Goal: Task Accomplishment & Management: Use online tool/utility

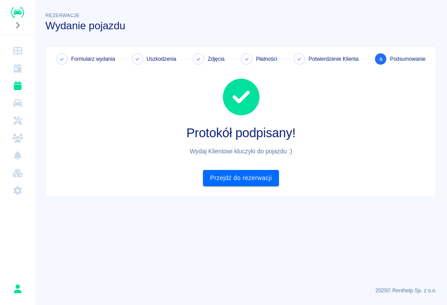
click at [22, 64] on icon "Kalendarz" at bounding box center [17, 68] width 11 height 9
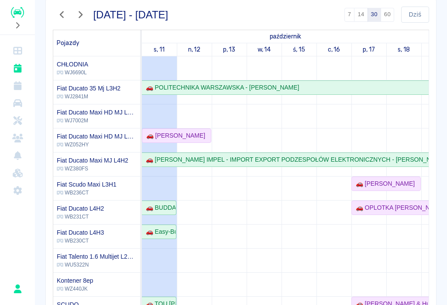
scroll to position [68, 0]
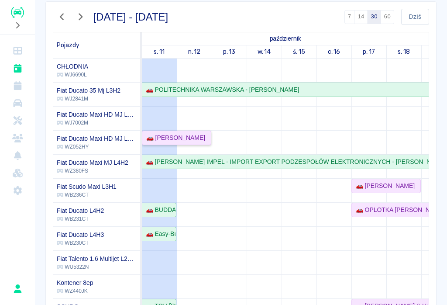
click at [176, 136] on div "🚗 [PERSON_NAME]" at bounding box center [174, 137] width 62 height 9
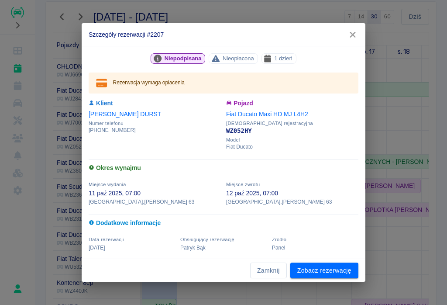
click at [326, 271] on link "Zobacz rezerwację" at bounding box center [324, 270] width 68 height 16
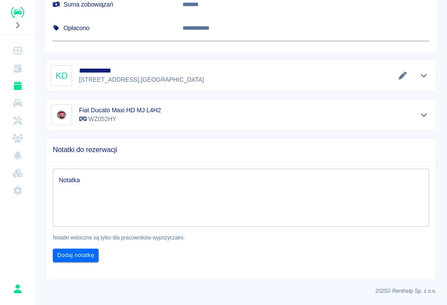
scroll to position [495, 0]
click at [405, 72] on icon "Edytuj dane" at bounding box center [403, 76] width 8 height 8
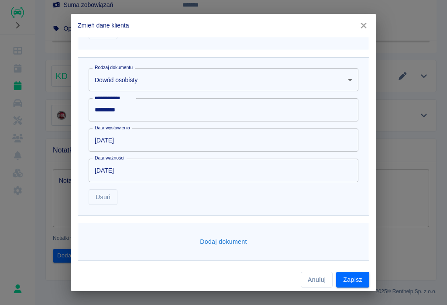
scroll to position [471, 0]
click at [360, 275] on button "Zapisz" at bounding box center [352, 280] width 33 height 16
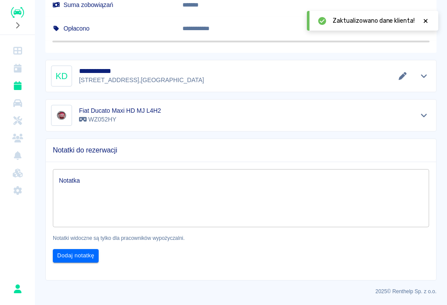
click at [426, 21] on icon at bounding box center [426, 21] width 4 height 4
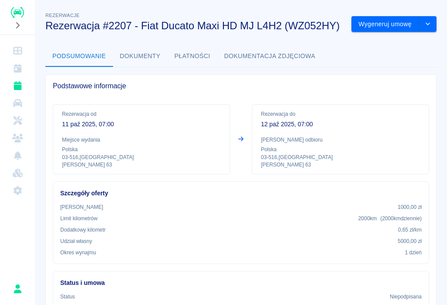
scroll to position [0, 0]
click at [389, 24] on button "Wygeneruj umowę" at bounding box center [386, 24] width 68 height 16
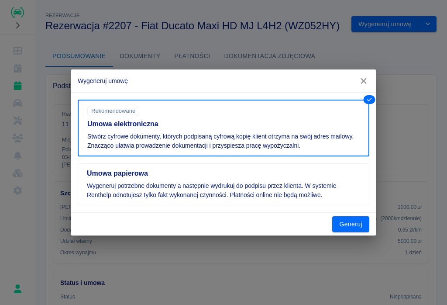
scroll to position [0, 0]
click at [351, 222] on button "Generuj" at bounding box center [350, 224] width 37 height 16
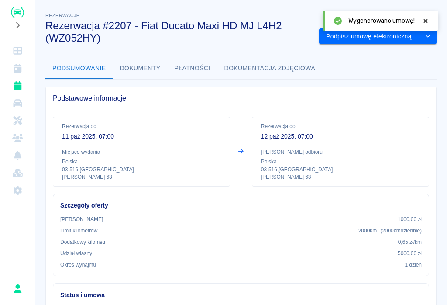
click at [424, 19] on icon at bounding box center [426, 21] width 4 height 4
click at [397, 40] on button "Podpisz umowę elektroniczną" at bounding box center [369, 36] width 100 height 16
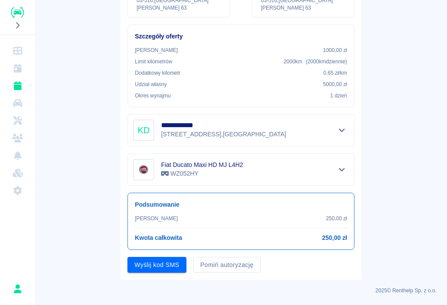
scroll to position [143, 0]
click at [160, 263] on button "Wyślij kod SMS" at bounding box center [157, 265] width 59 height 16
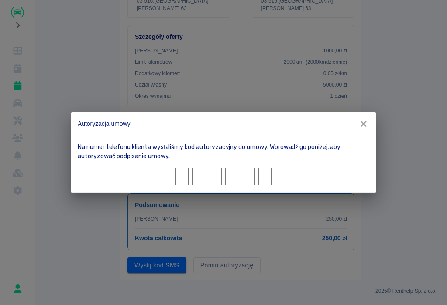
click at [186, 175] on input "Character 1." at bounding box center [182, 176] width 13 height 17
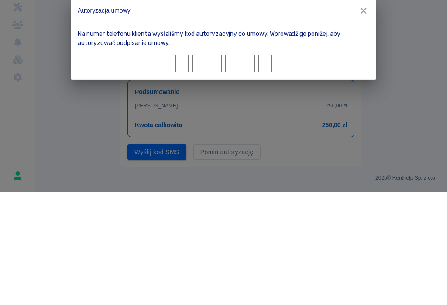
type input "8"
type input "0"
type input "9"
type input "0"
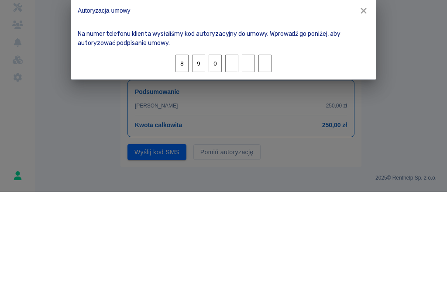
type input "2"
type input "1"
type input "5"
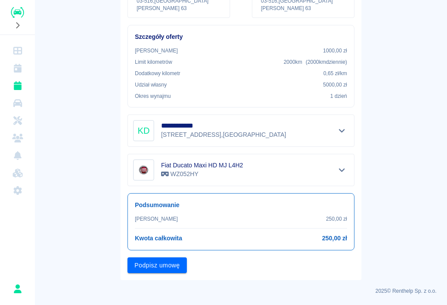
click at [156, 270] on button "Podpisz umowę" at bounding box center [157, 265] width 59 height 16
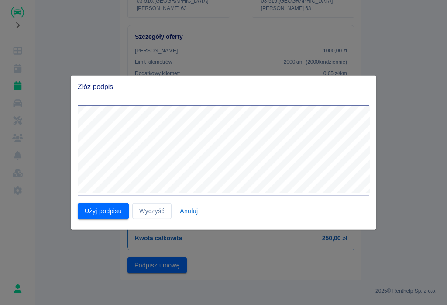
click at [107, 205] on button "Użyj podpisu" at bounding box center [103, 211] width 51 height 16
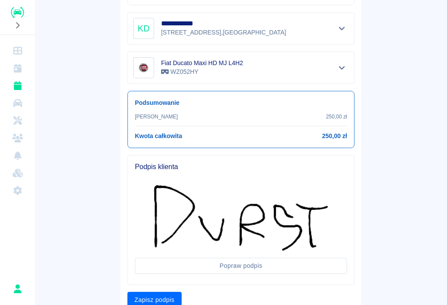
scroll to position [245, 0]
click at [162, 296] on button "Zapisz podpis" at bounding box center [155, 300] width 54 height 16
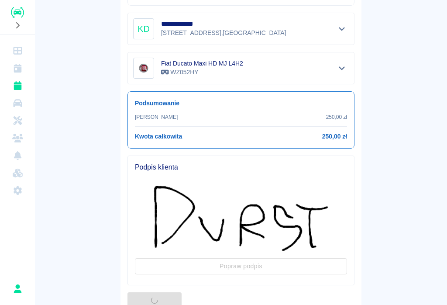
scroll to position [0, 0]
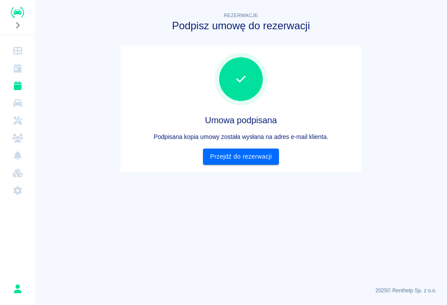
click at [243, 155] on link "Przejdź do rezerwacji" at bounding box center [241, 156] width 76 height 16
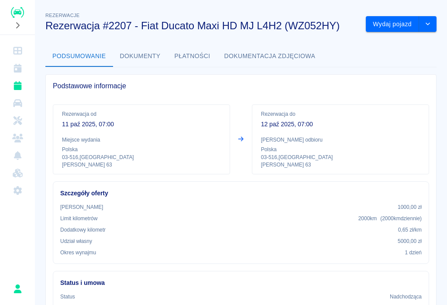
click at [401, 23] on button "Wydaj pojazd" at bounding box center [392, 24] width 53 height 16
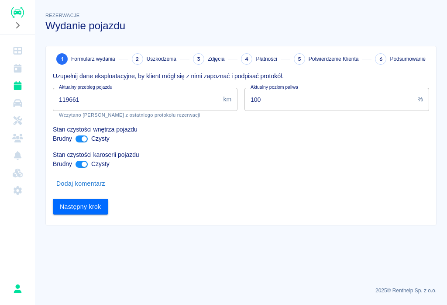
click at [86, 102] on input "119661" at bounding box center [136, 99] width 167 height 23
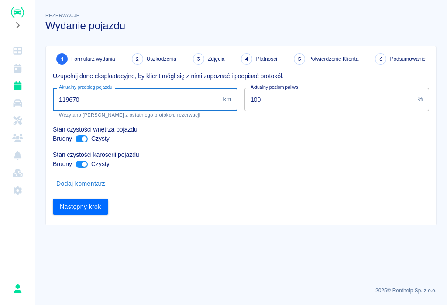
type input "119670"
click at [411, 9] on div "Rezerwacje Wydanie pojazdu" at bounding box center [237, 17] width 398 height 28
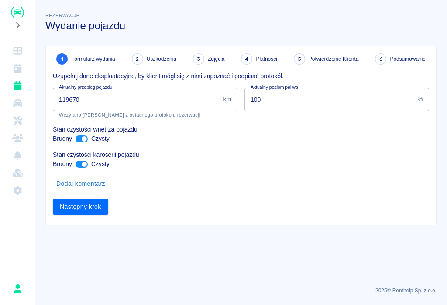
click at [85, 206] on button "Następny krok" at bounding box center [80, 207] width 55 height 16
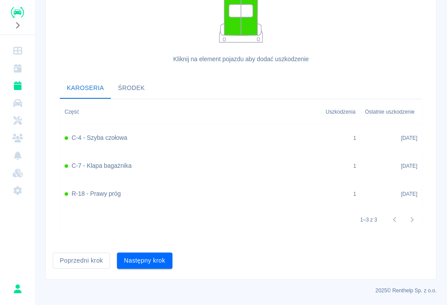
scroll to position [241, 0]
click at [146, 260] on button "Następny krok" at bounding box center [144, 261] width 55 height 16
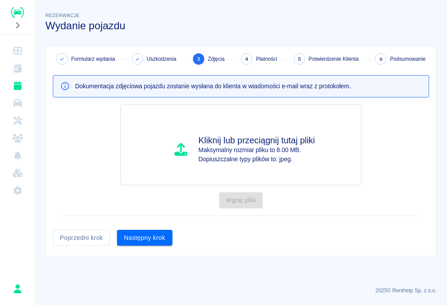
click at [23, 86] on icon "Rezerwacje" at bounding box center [17, 85] width 11 height 9
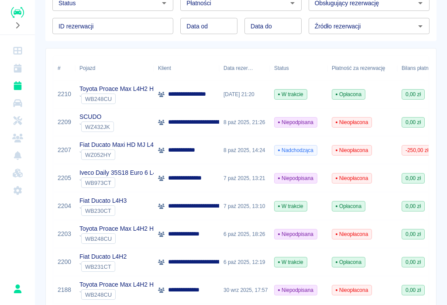
scroll to position [83, 0]
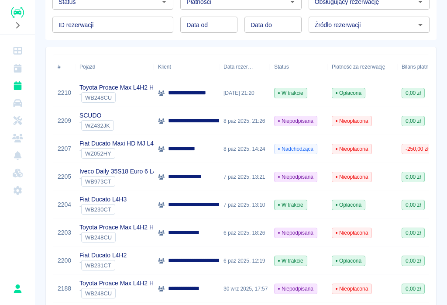
click at [283, 152] on span "Nadchodząca" at bounding box center [296, 149] width 42 height 8
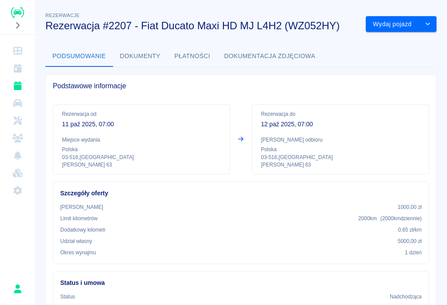
click at [395, 24] on button "Wydaj pojazd" at bounding box center [392, 24] width 53 height 16
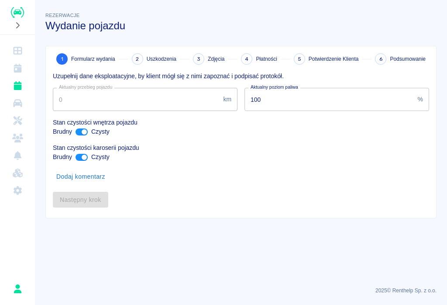
type input "119661"
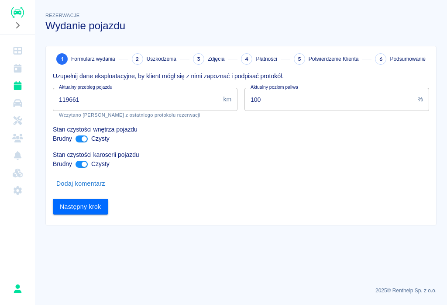
click at [86, 207] on button "Następny krok" at bounding box center [80, 207] width 55 height 16
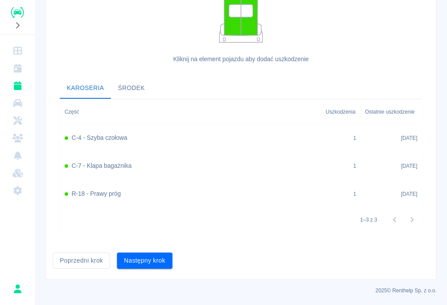
scroll to position [241, 0]
click at [147, 257] on button "Następny krok" at bounding box center [144, 261] width 55 height 16
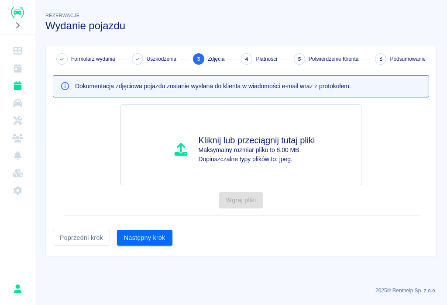
scroll to position [0, 0]
click at [147, 236] on button "Następny krok" at bounding box center [144, 238] width 55 height 16
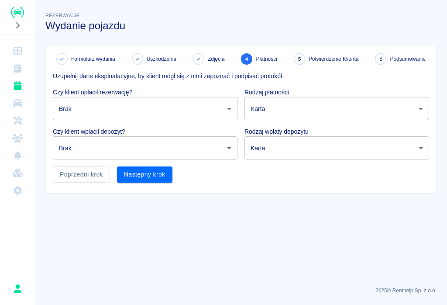
click at [235, 104] on body "Używamy plików Cookies, by zapewnić Ci najlepsze możliwe doświadczenie. Aby dow…" at bounding box center [223, 152] width 447 height 305
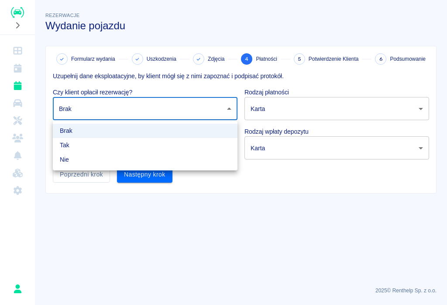
click at [70, 145] on li "Tak" at bounding box center [145, 145] width 185 height 14
type input "true"
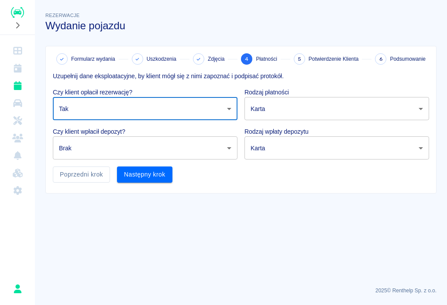
click at [227, 152] on body "Używamy plików Cookies, by zapewnić Ci najlepsze możliwe doświadczenie. Aby dow…" at bounding box center [223, 152] width 447 height 305
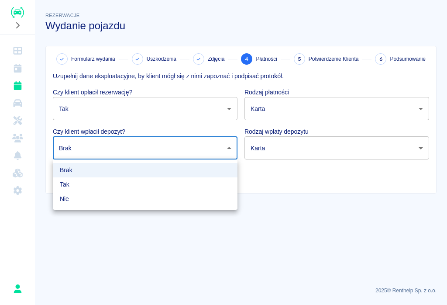
click at [62, 200] on li "Nie" at bounding box center [145, 199] width 185 height 14
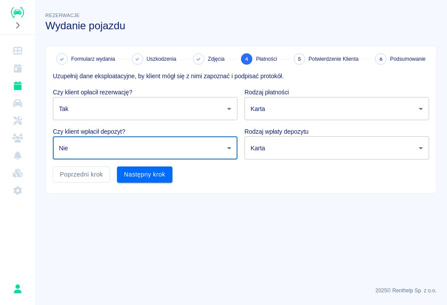
type input "false"
click at [419, 111] on body "Używamy plików Cookies, by zapewnić Ci najlepsze możliwe doświadczenie. Aby dow…" at bounding box center [223, 152] width 447 height 305
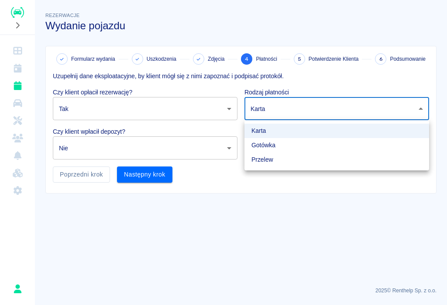
click at [268, 159] on li "Przelew" at bounding box center [337, 159] width 185 height 14
type input "bank_transfer"
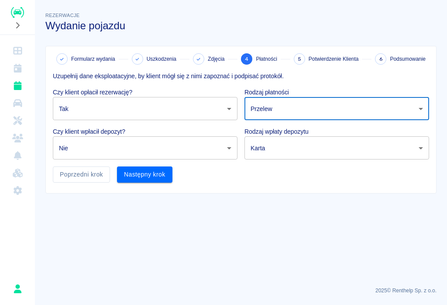
click at [417, 153] on body "Używamy plików Cookies, by zapewnić Ci najlepsze możliwe doświadczenie. Aby dow…" at bounding box center [223, 152] width 447 height 305
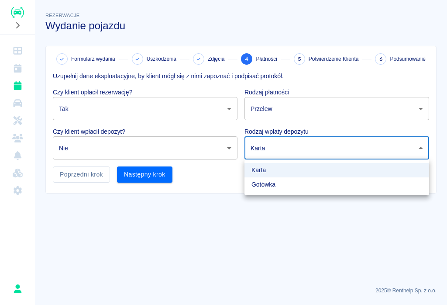
click at [230, 148] on div at bounding box center [223, 152] width 447 height 305
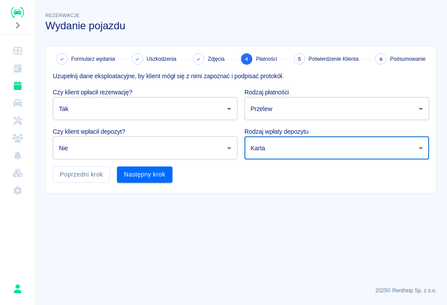
click at [225, 147] on body "Używamy plików Cookies, by zapewnić Ci najlepsze możliwe doświadczenie. Aby dow…" at bounding box center [223, 152] width 447 height 305
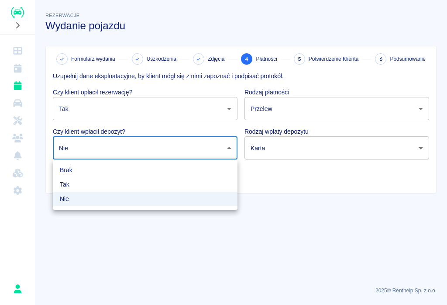
click at [66, 183] on li "Tak" at bounding box center [145, 184] width 185 height 14
type input "true"
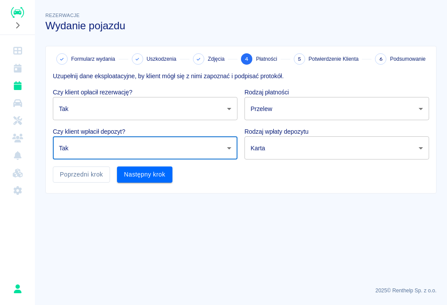
click at [420, 147] on body "Używamy plików Cookies, by zapewnić Ci najlepsze możliwe doświadczenie. Aby dow…" at bounding box center [223, 152] width 447 height 305
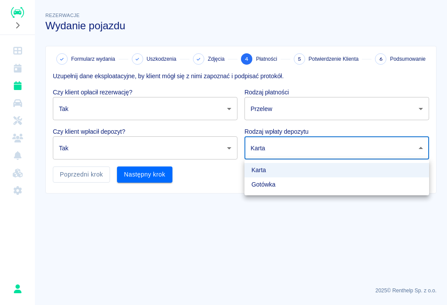
click at [267, 186] on li "Gotówka" at bounding box center [337, 184] width 185 height 14
type input "cash"
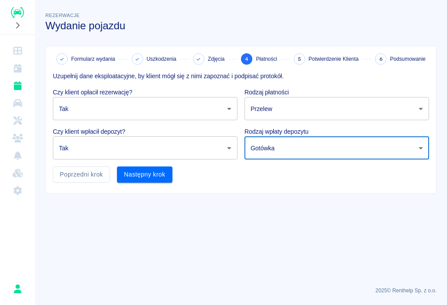
click at [145, 173] on button "Następny krok" at bounding box center [144, 174] width 55 height 16
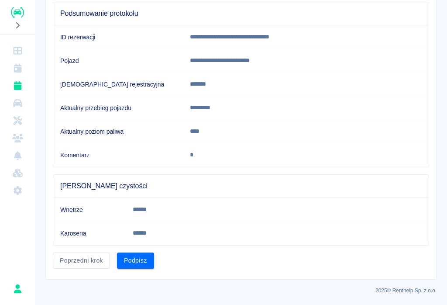
click at [129, 263] on button "Podpisz" at bounding box center [135, 260] width 37 height 16
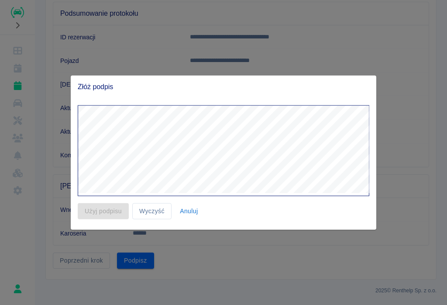
scroll to position [86, 0]
click at [109, 214] on button "Użyj podpisu" at bounding box center [103, 211] width 51 height 16
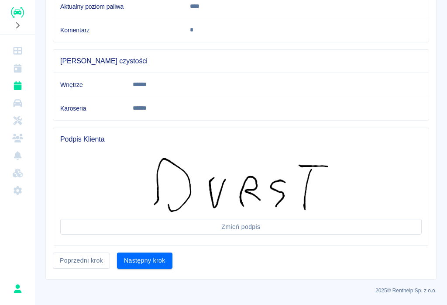
scroll to position [211, 0]
click at [148, 255] on button "Następny krok" at bounding box center [144, 261] width 55 height 16
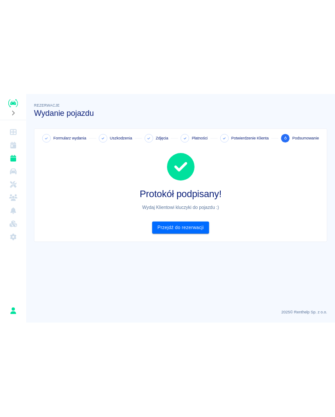
scroll to position [0, 0]
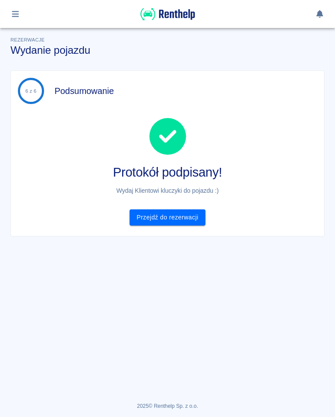
click at [2, 131] on div "Rezerwacje Wydanie pojazdu 6 z 6 Podsumowanie Protokół podpisany! Wydaj Kliento…" at bounding box center [167, 132] width 335 height 208
